Goal: Task Accomplishment & Management: Manage account settings

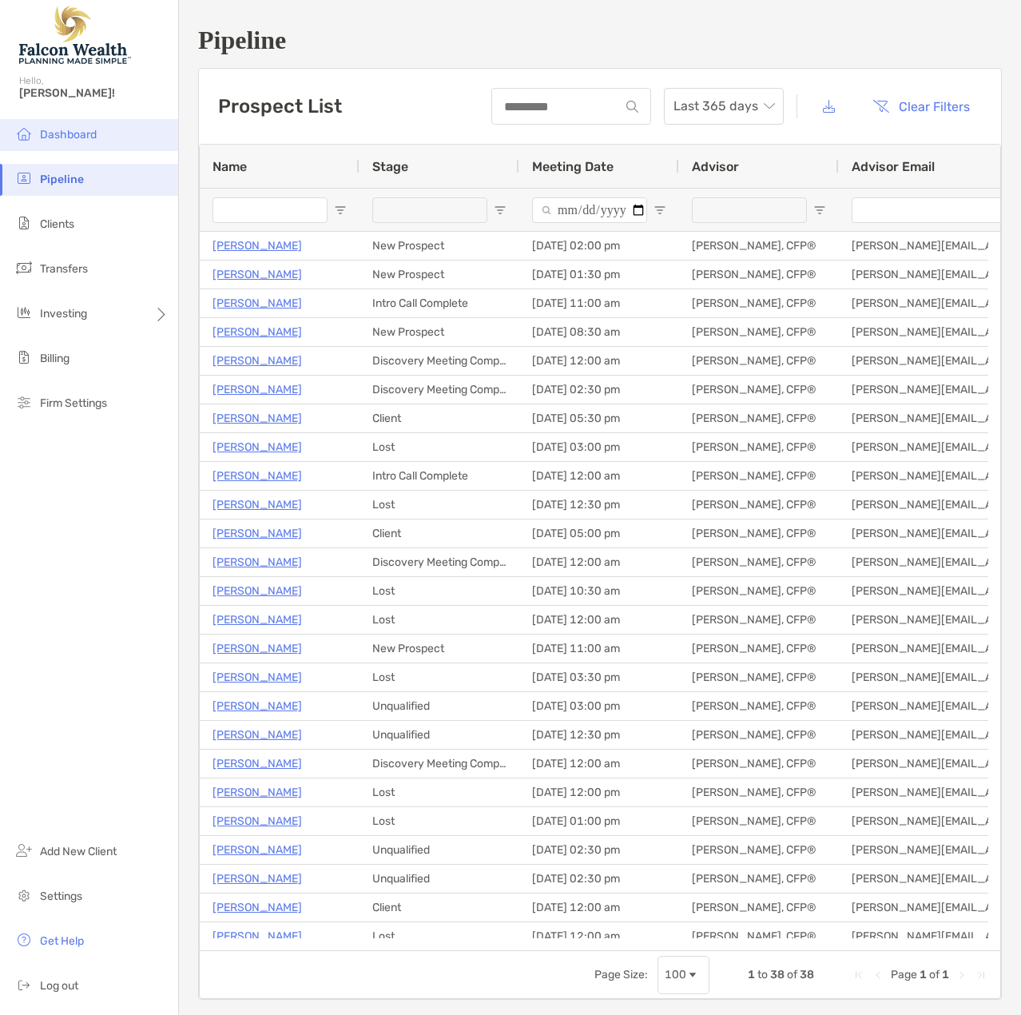
click at [83, 132] on span "Dashboard" at bounding box center [68, 135] width 57 height 14
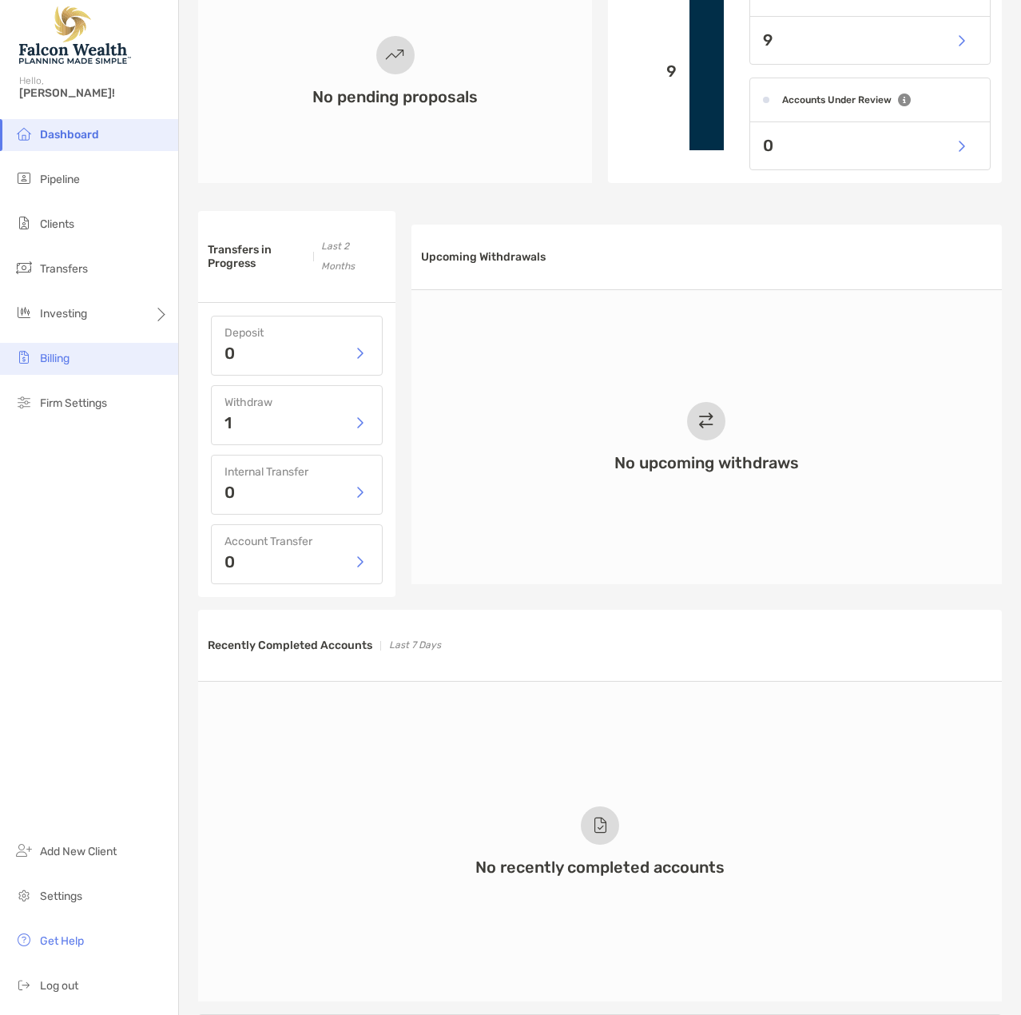
scroll to position [442, 0]
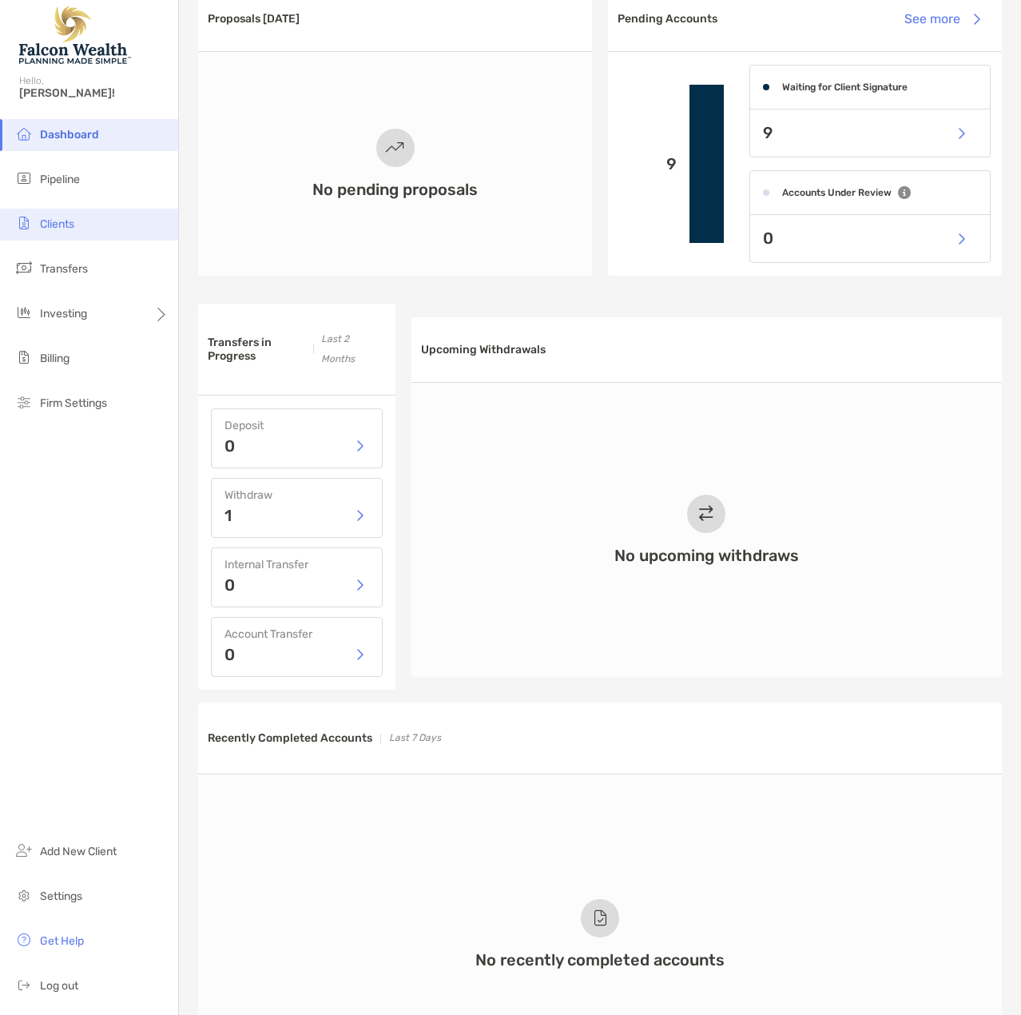
click at [62, 222] on span "Clients" at bounding box center [57, 224] width 34 height 14
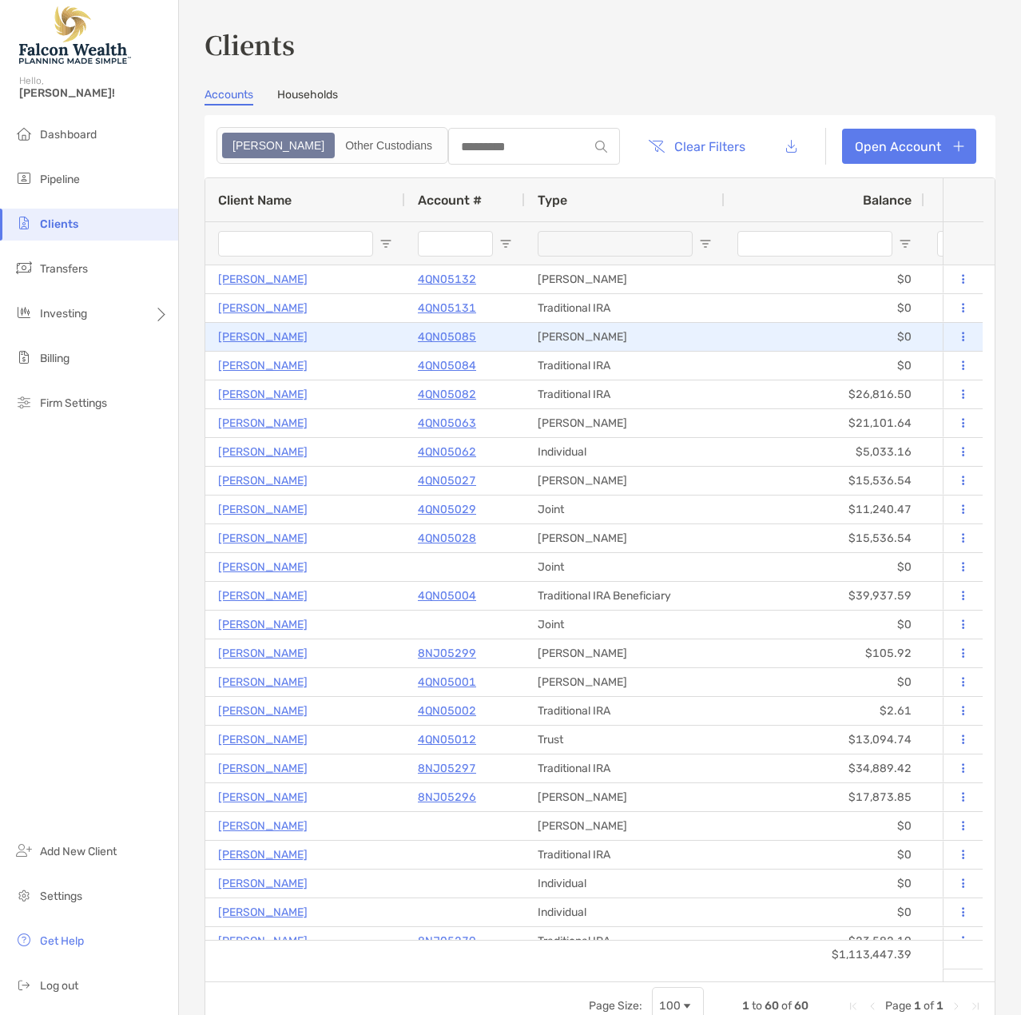
click at [271, 333] on p "[PERSON_NAME]" at bounding box center [262, 337] width 89 height 20
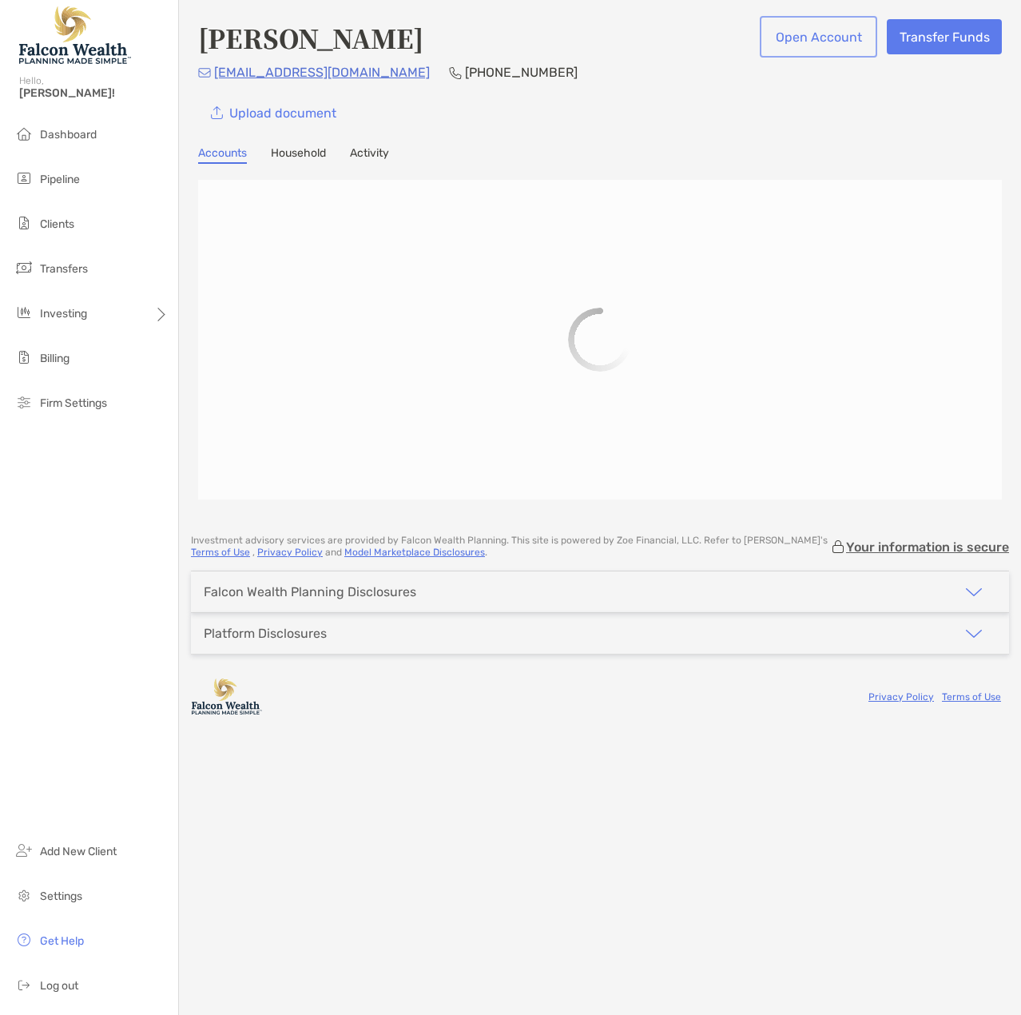
click at [805, 25] on button "Open Account" at bounding box center [818, 36] width 111 height 35
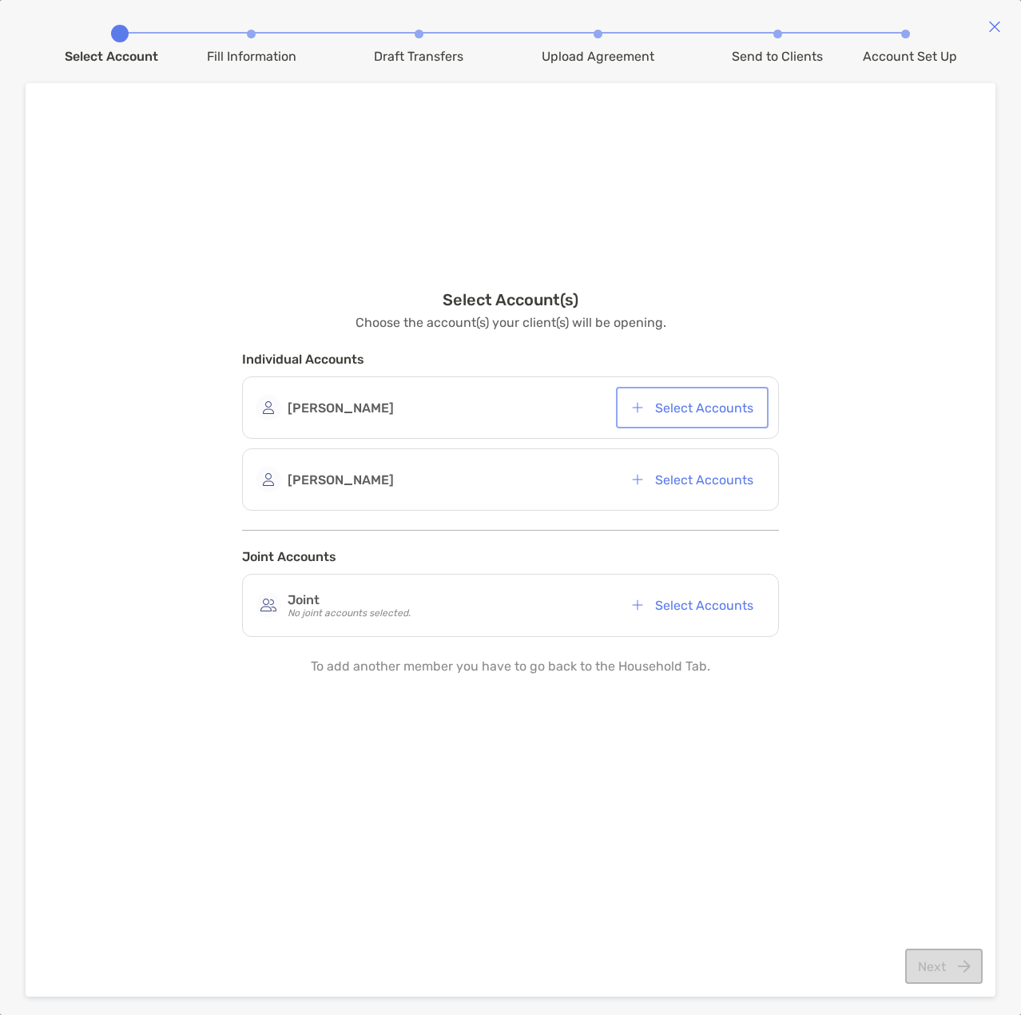
click at [686, 409] on button "Select Accounts" at bounding box center [692, 407] width 146 height 35
